Goal: Task Accomplishment & Management: Manage account settings

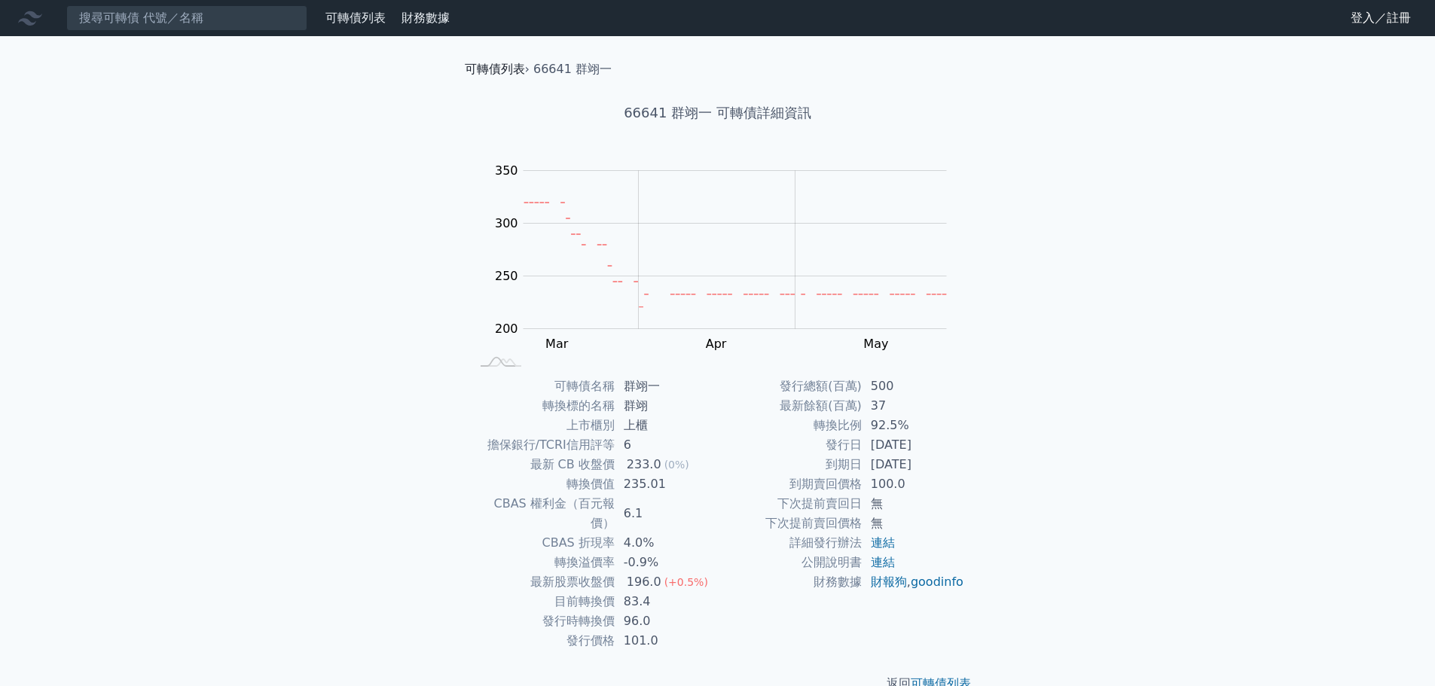
click at [481, 69] on link "可轉債列表" at bounding box center [495, 69] width 60 height 14
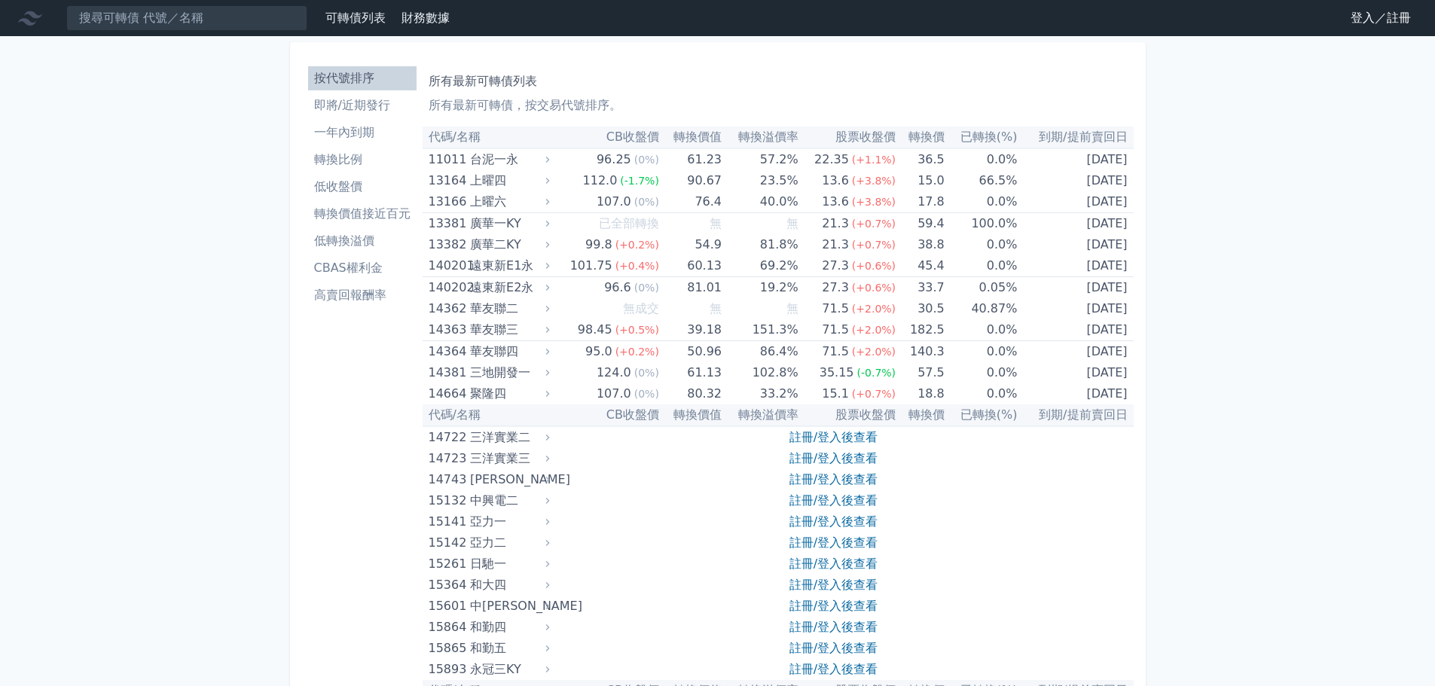
click at [1397, 13] on link "登入／註冊" at bounding box center [1380, 18] width 84 height 24
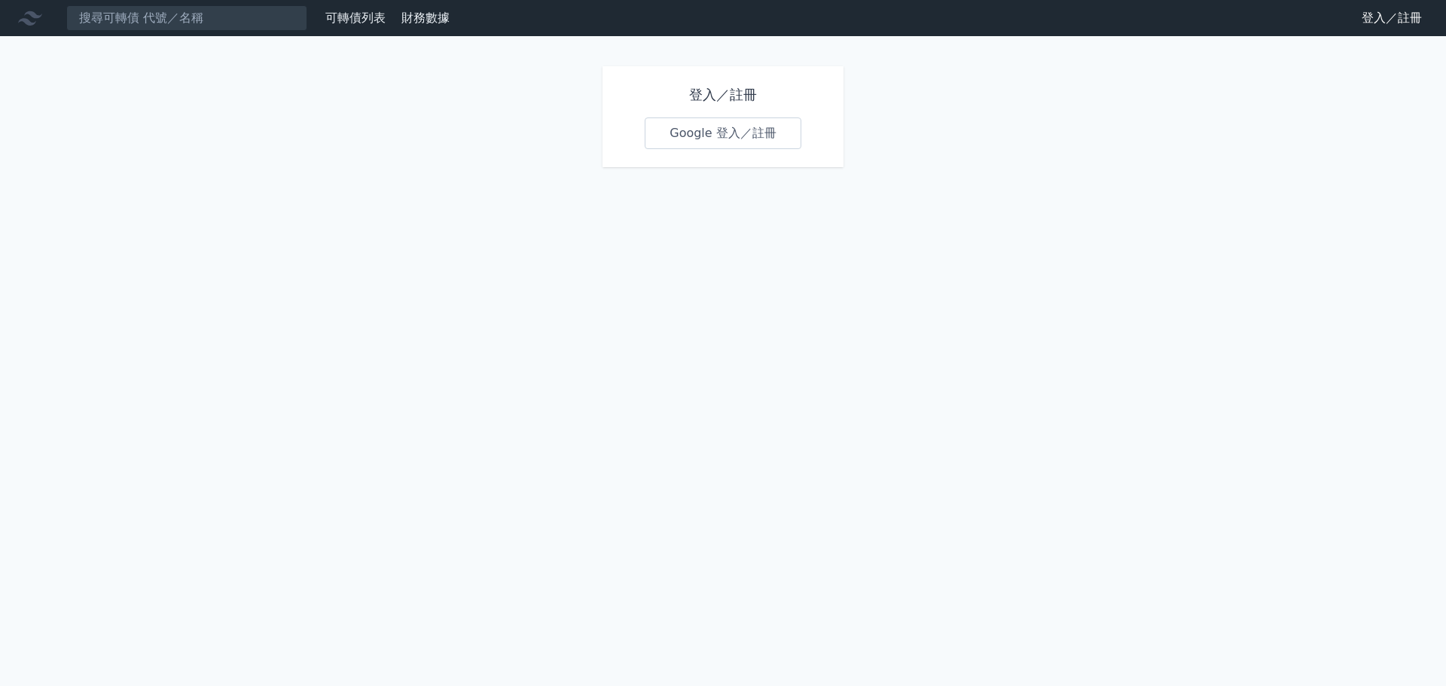
click at [745, 137] on link "Google 登入／註冊" at bounding box center [723, 133] width 157 height 32
click at [745, 136] on link "Google 登入／註冊" at bounding box center [723, 133] width 157 height 32
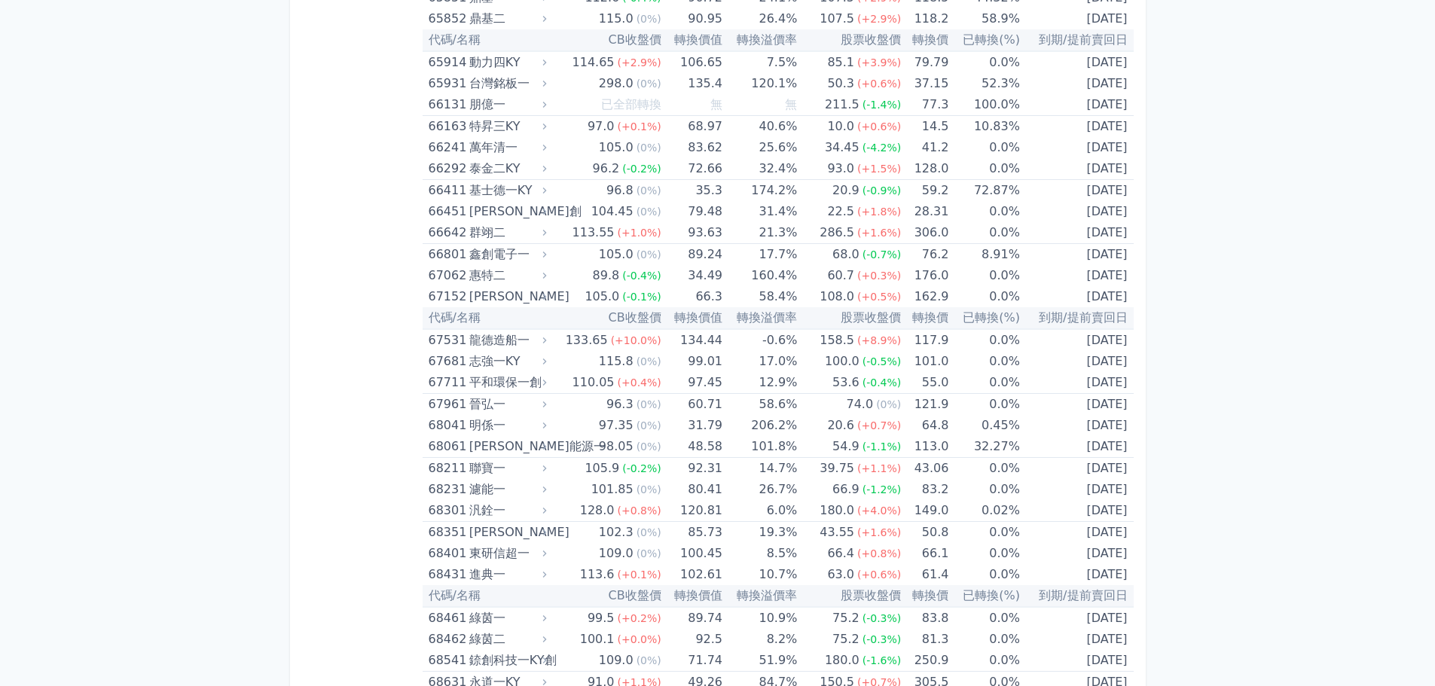
scroll to position [7305, 0]
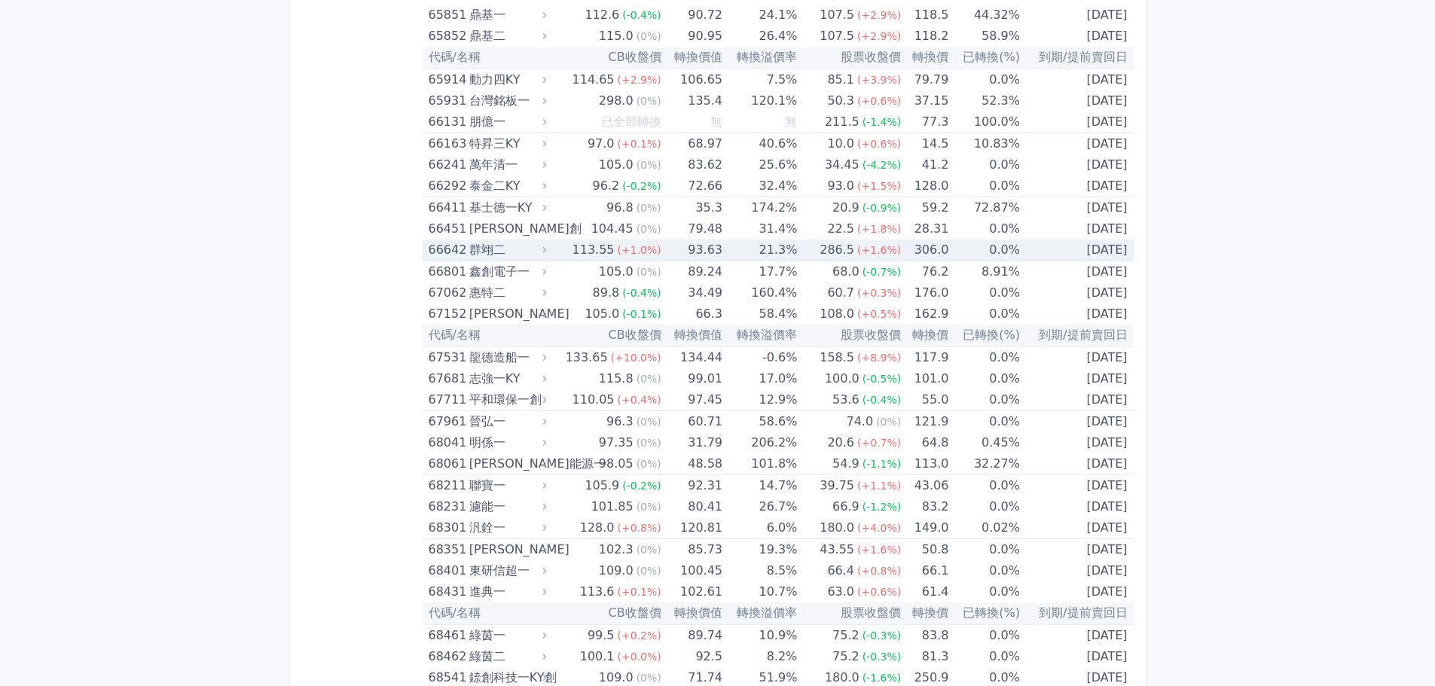
click at [456, 246] on div "66642" at bounding box center [447, 249] width 37 height 21
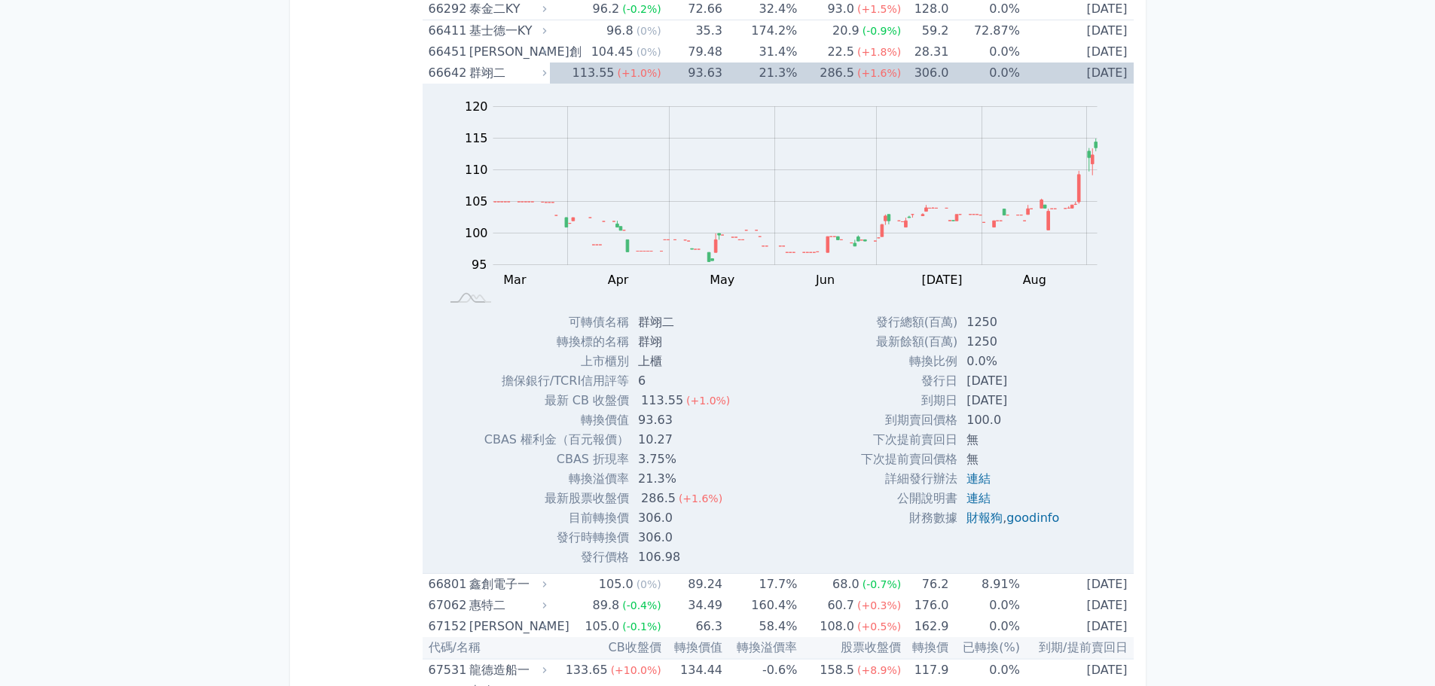
scroll to position [7456, 0]
